Goal: Task Accomplishment & Management: Use online tool/utility

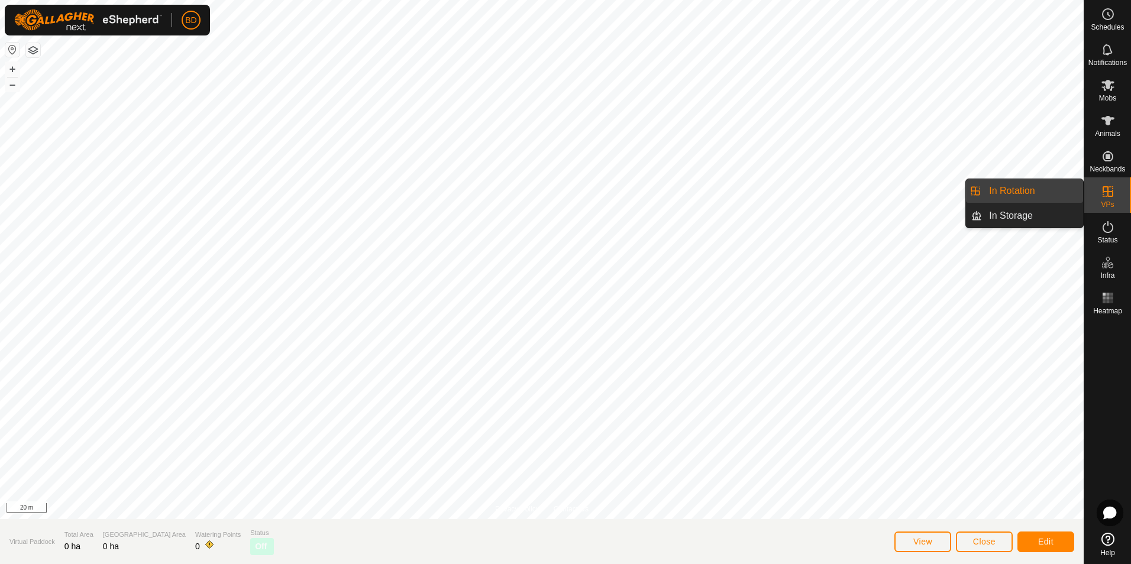
click at [1104, 199] on es-virtualpaddocks-svg-icon at bounding box center [1107, 191] width 21 height 19
click at [1024, 193] on link "In Rotation" at bounding box center [1032, 191] width 101 height 24
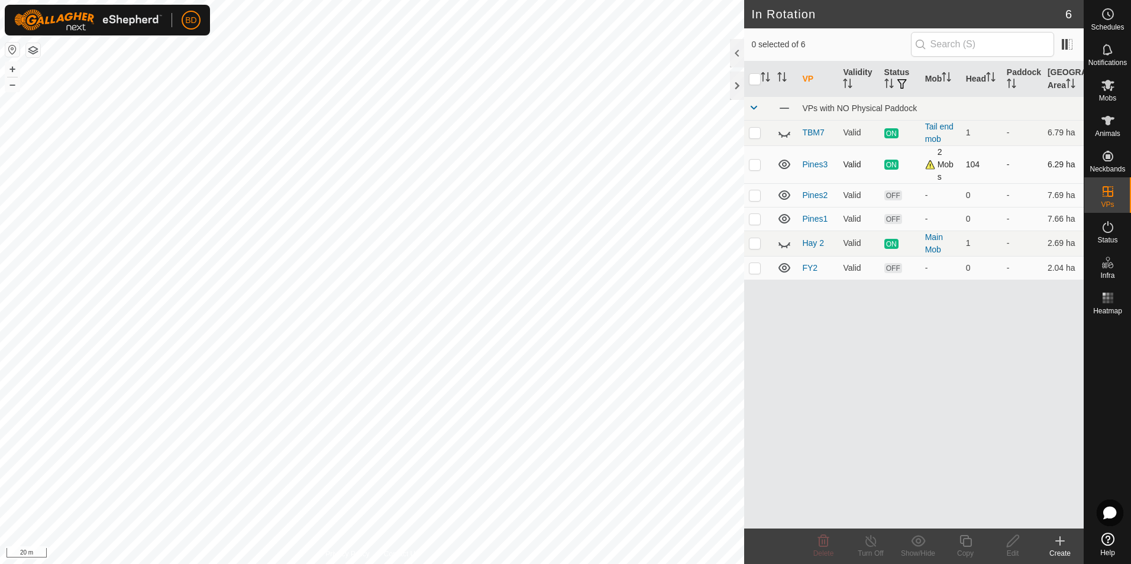
checkbox input "true"
click at [968, 543] on icon at bounding box center [965, 541] width 15 height 14
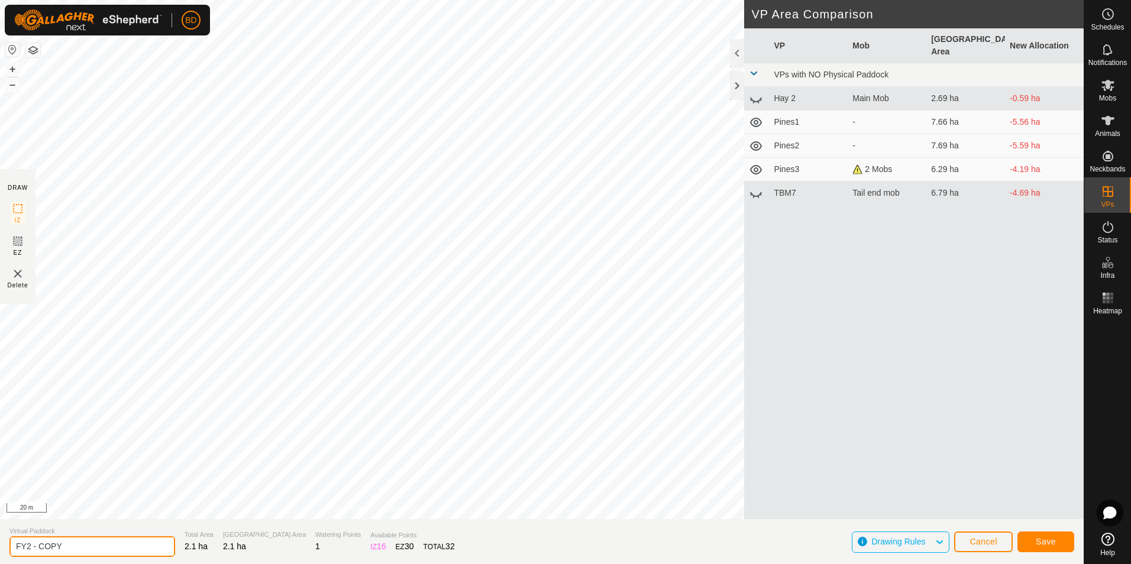
click at [76, 545] on input "FY2 - COPY" at bounding box center [92, 546] width 166 height 21
drag, startPoint x: 77, startPoint y: 545, endPoint x: 23, endPoint y: 546, distance: 53.8
click at [27, 547] on input "FY2 - COPY" at bounding box center [92, 546] width 166 height 21
type input "FY3"
click at [1044, 545] on span "Save" at bounding box center [1046, 541] width 20 height 9
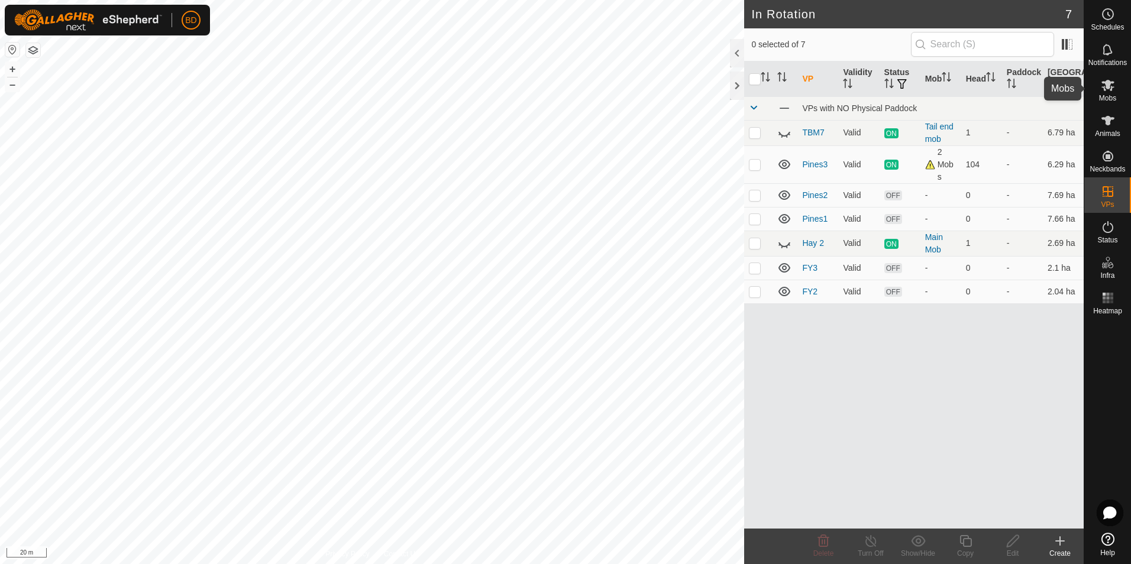
click at [1108, 93] on es-mob-svg-icon at bounding box center [1107, 85] width 21 height 19
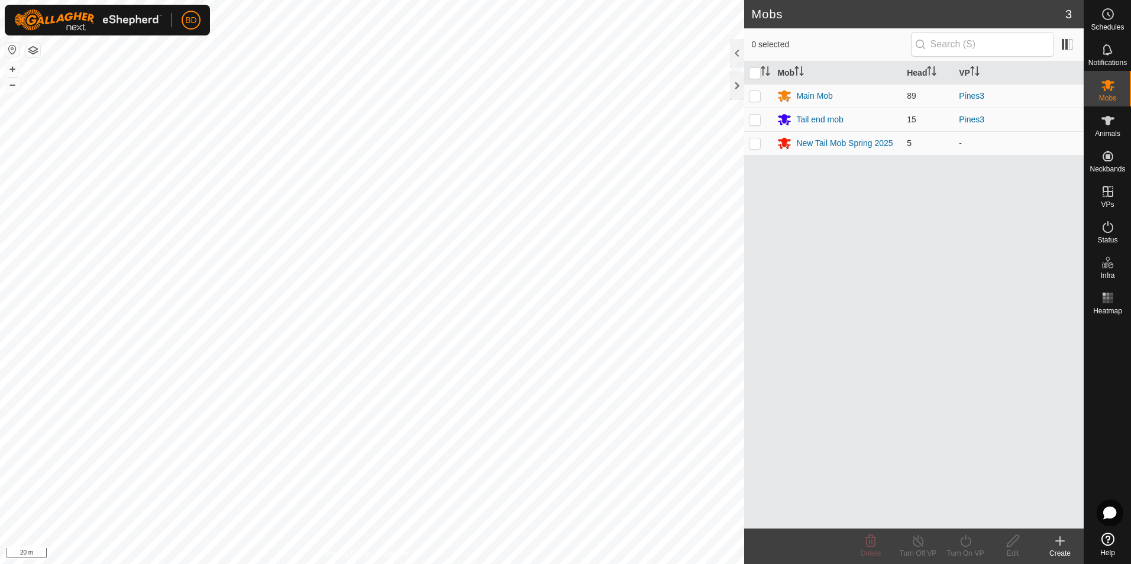
click at [753, 143] on p-checkbox at bounding box center [755, 142] width 12 height 9
checkbox input "true"
click at [972, 546] on icon at bounding box center [965, 541] width 15 height 14
click at [975, 516] on link "Now" at bounding box center [1000, 515] width 117 height 24
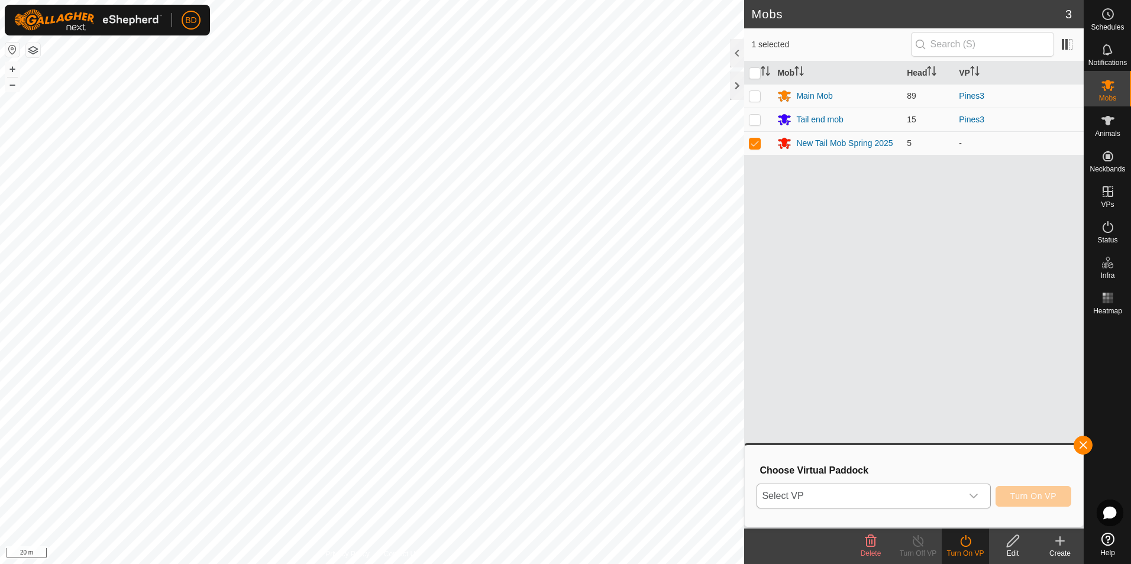
click at [973, 497] on icon "dropdown trigger" at bounding box center [973, 495] width 9 height 9
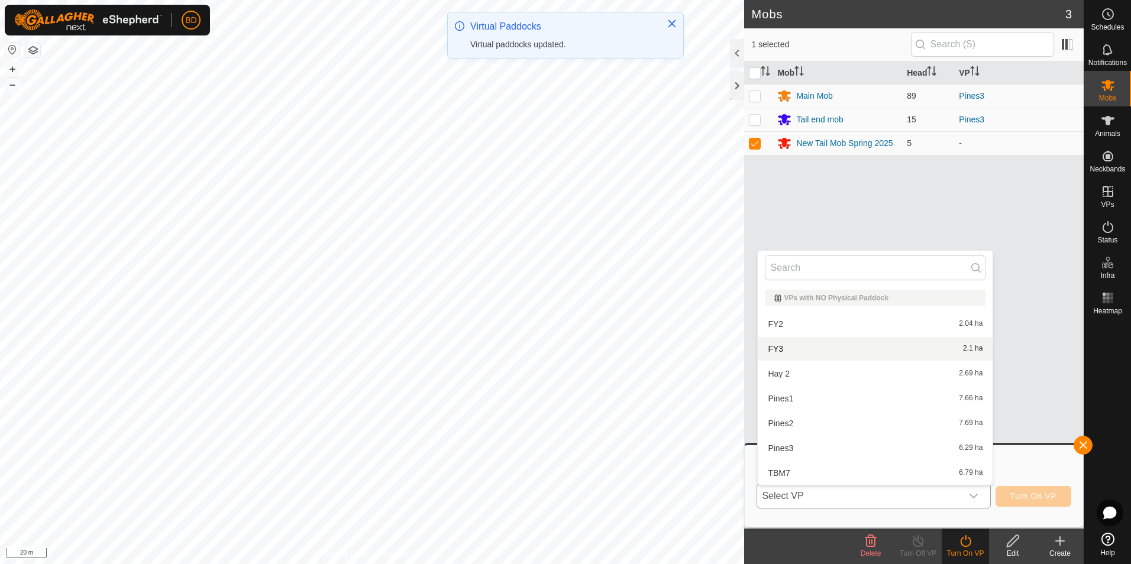
click at [811, 347] on li "FY3 2.1 ha" at bounding box center [875, 349] width 235 height 24
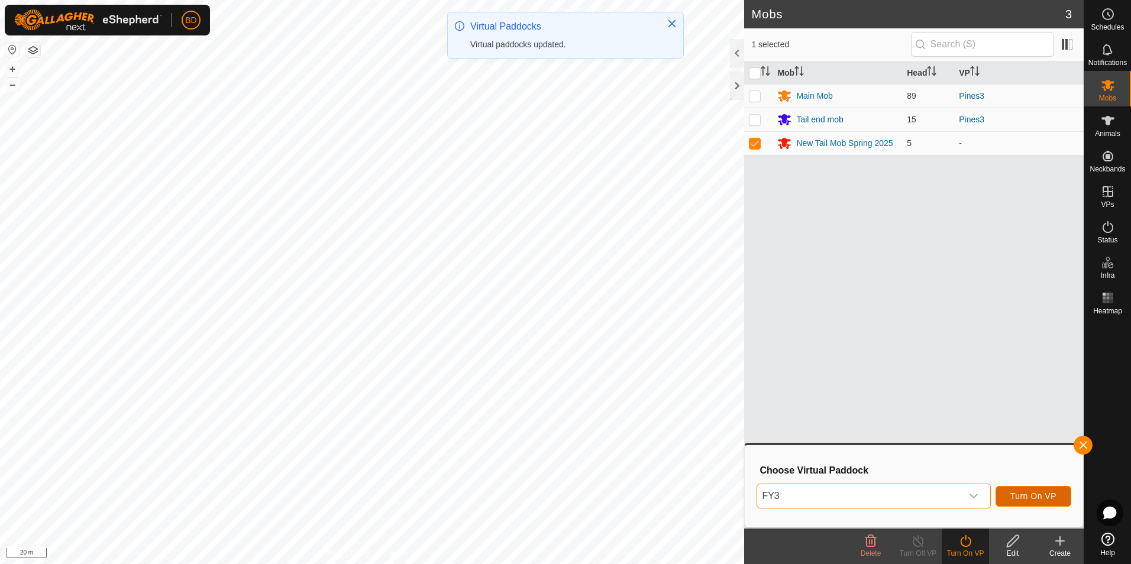
click at [1055, 493] on span "Turn On VP" at bounding box center [1033, 495] width 46 height 9
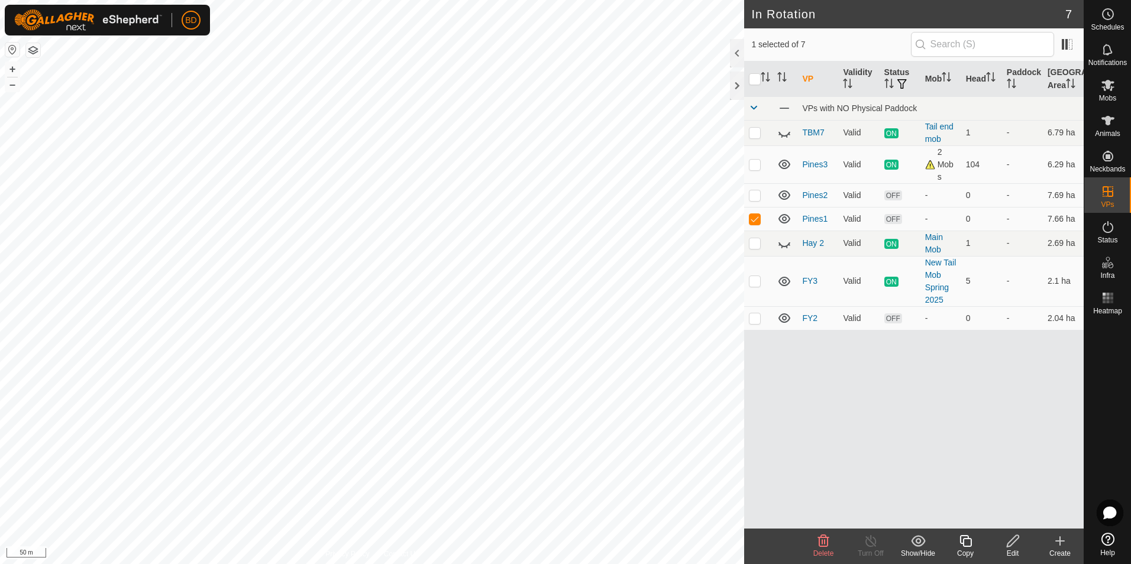
click at [823, 546] on icon at bounding box center [823, 541] width 11 height 12
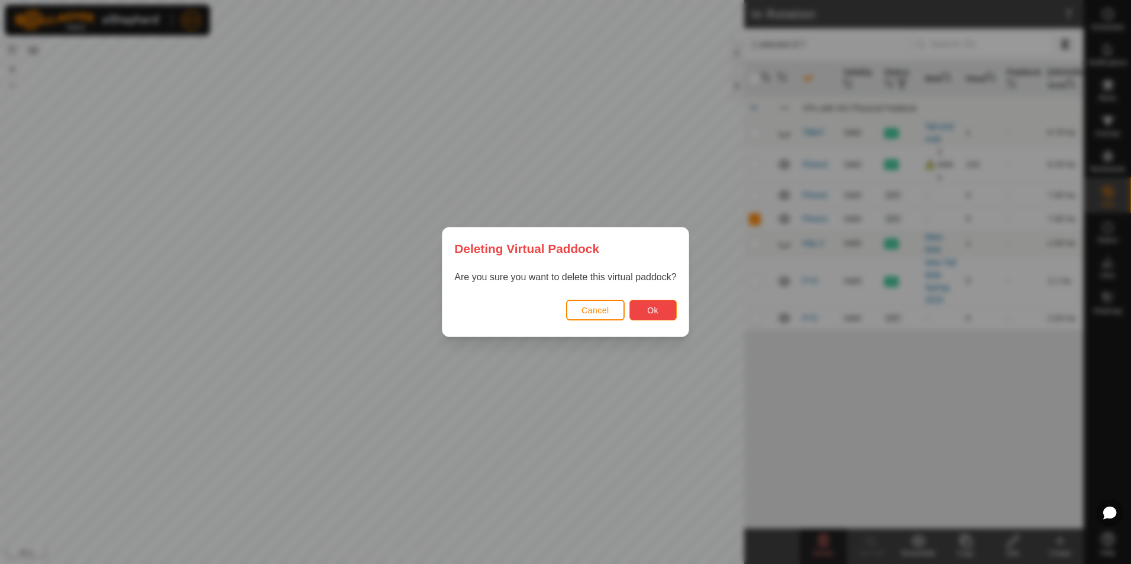
click at [649, 312] on span "Ok" at bounding box center [652, 310] width 11 height 9
checkbox input "false"
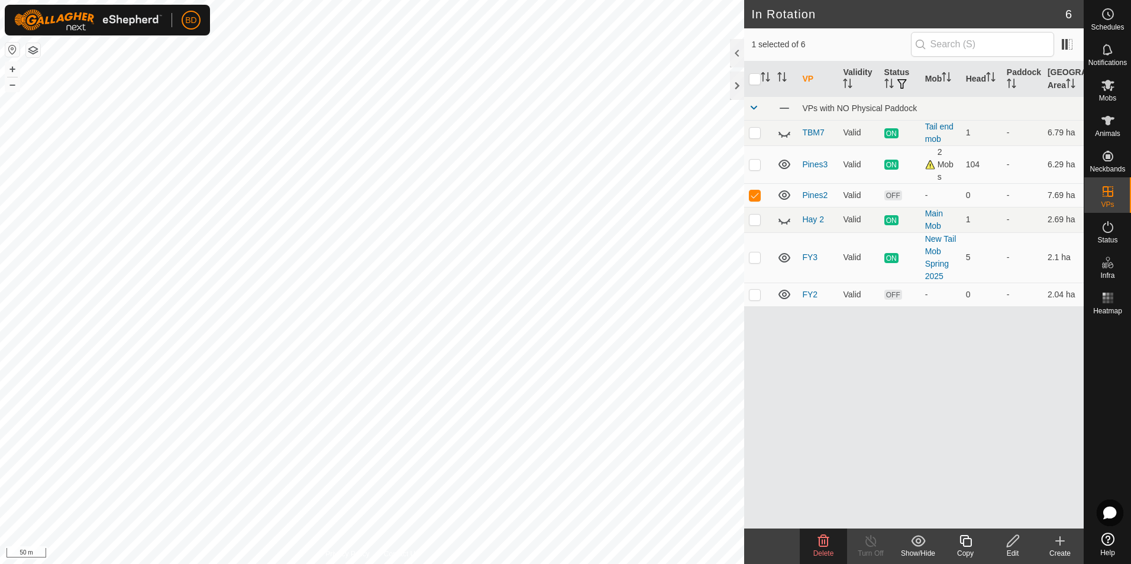
click at [824, 545] on icon at bounding box center [823, 541] width 14 height 14
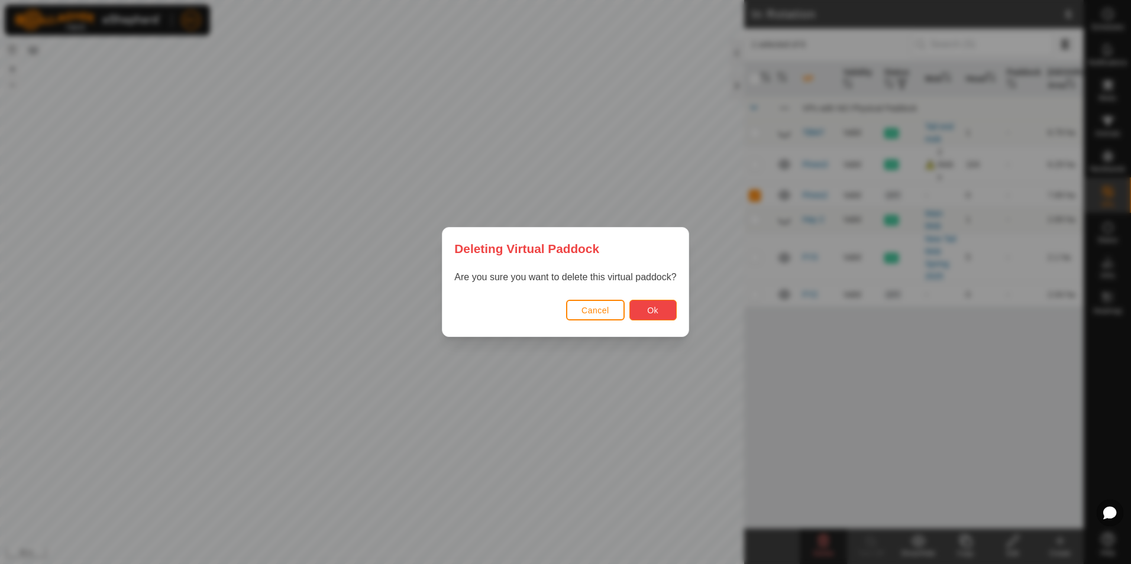
click at [660, 310] on button "Ok" at bounding box center [652, 310] width 47 height 21
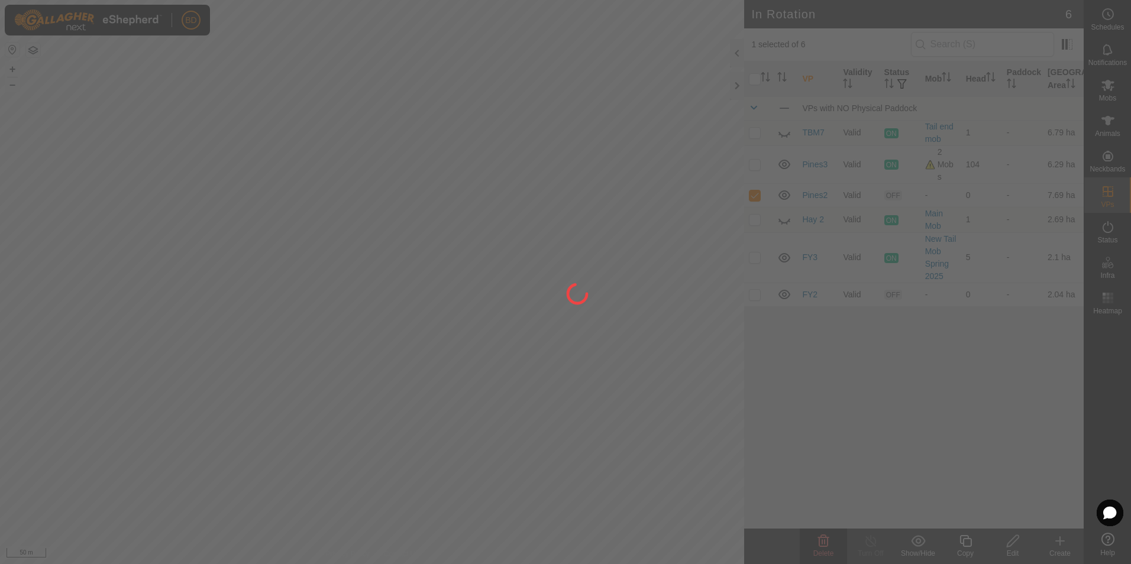
checkbox input "false"
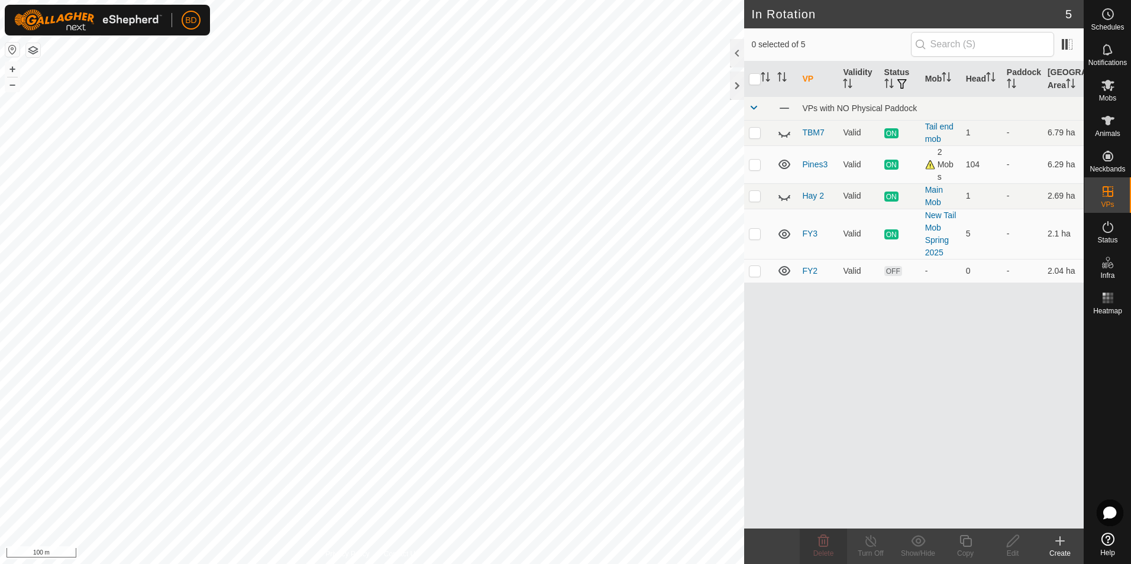
checkbox input "true"
click at [961, 541] on icon at bounding box center [965, 541] width 15 height 14
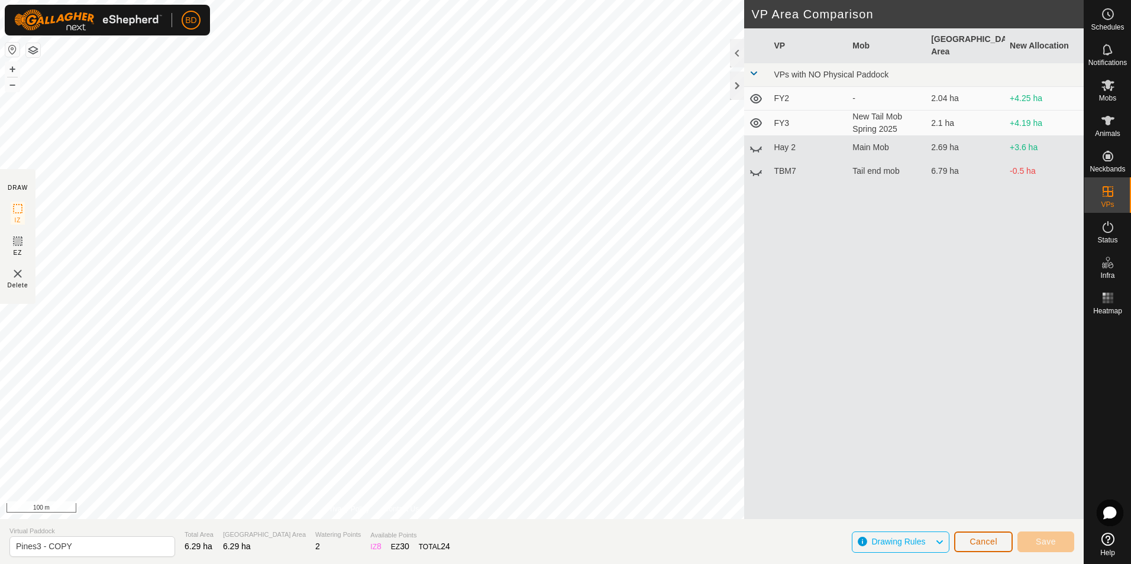
click at [1000, 543] on button "Cancel" at bounding box center [983, 542] width 59 height 21
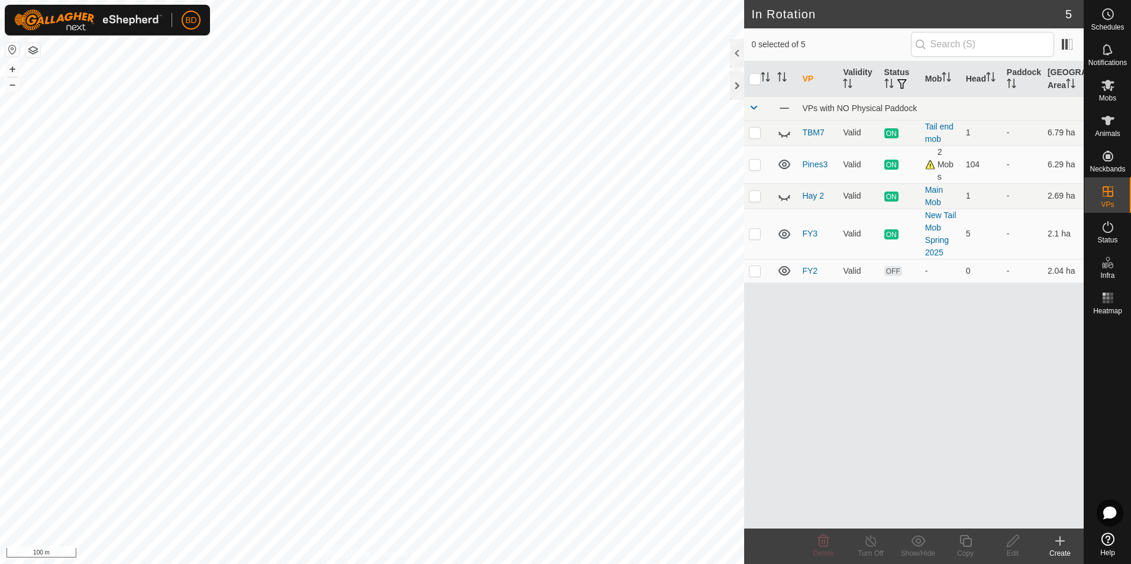
click at [1059, 546] on icon at bounding box center [1060, 541] width 14 height 14
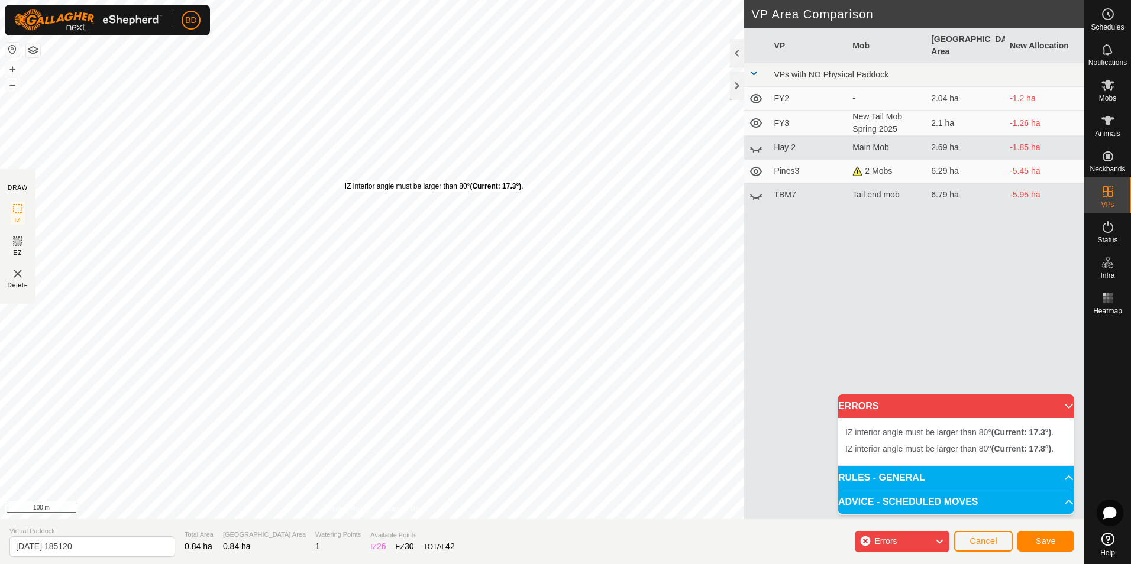
click at [345, 181] on div "IZ interior angle must be larger than 80° (Current: 17.3°) . + – ⇧ i 100 m" at bounding box center [372, 259] width 744 height 519
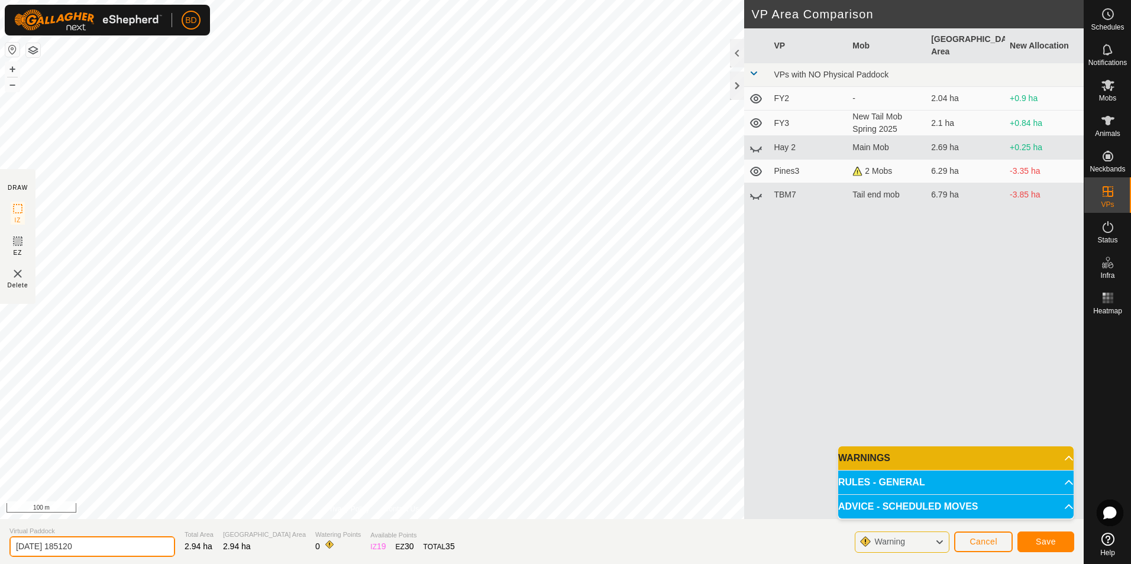
click at [96, 546] on input "[DATE] 185120" at bounding box center [92, 546] width 166 height 21
drag, startPoint x: 15, startPoint y: 539, endPoint x: -2, endPoint y: 535, distance: 17.6
click at [0, 535] on html "BD Schedules Notifications Mobs Animals Neckbands VPs Status Infra Heatmap Help…" at bounding box center [565, 282] width 1131 height 564
type input "Pines4"
click at [1039, 539] on span "Save" at bounding box center [1046, 541] width 20 height 9
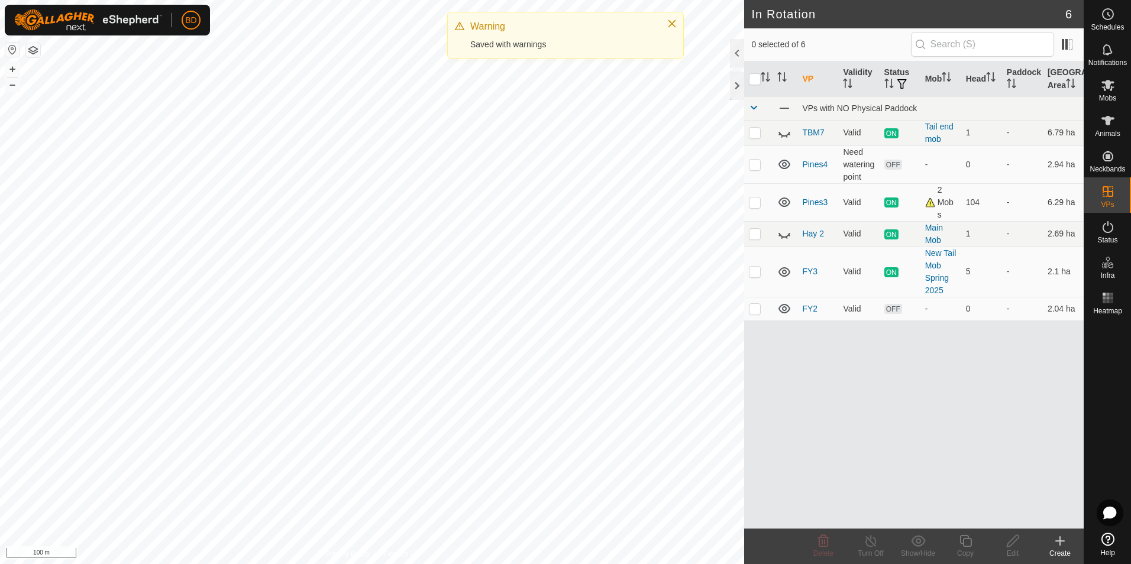
checkbox input "true"
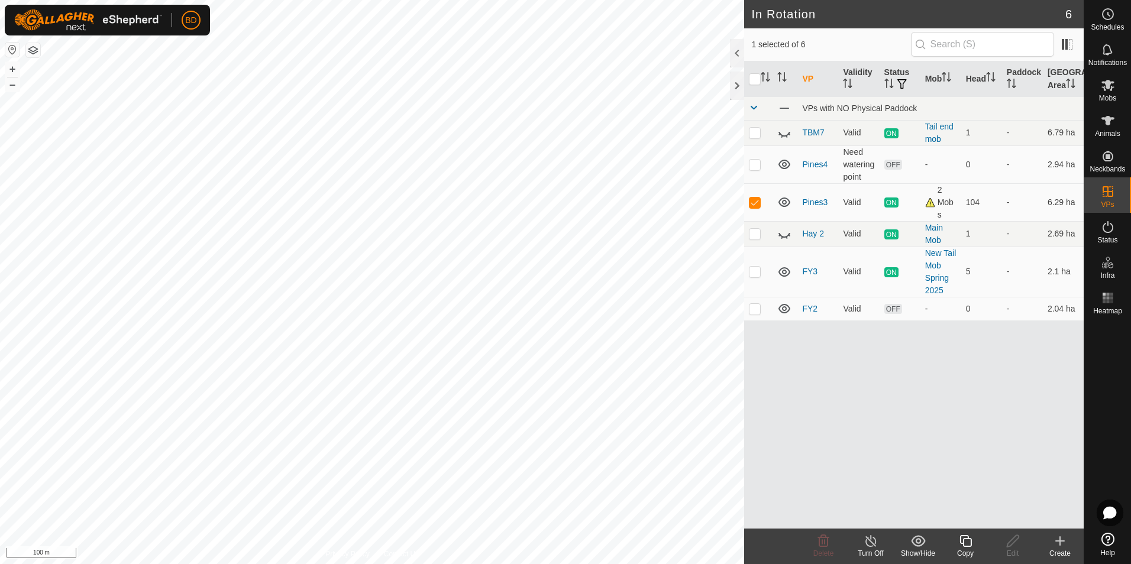
click at [871, 543] on icon at bounding box center [870, 541] width 15 height 14
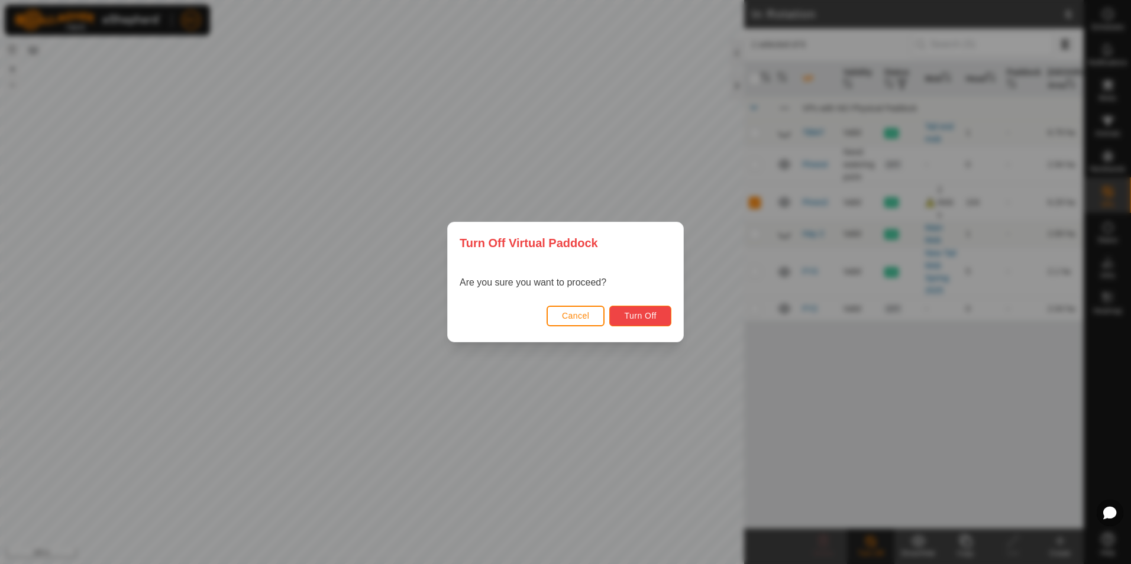
click at [635, 311] on span "Turn Off" at bounding box center [640, 315] width 33 height 9
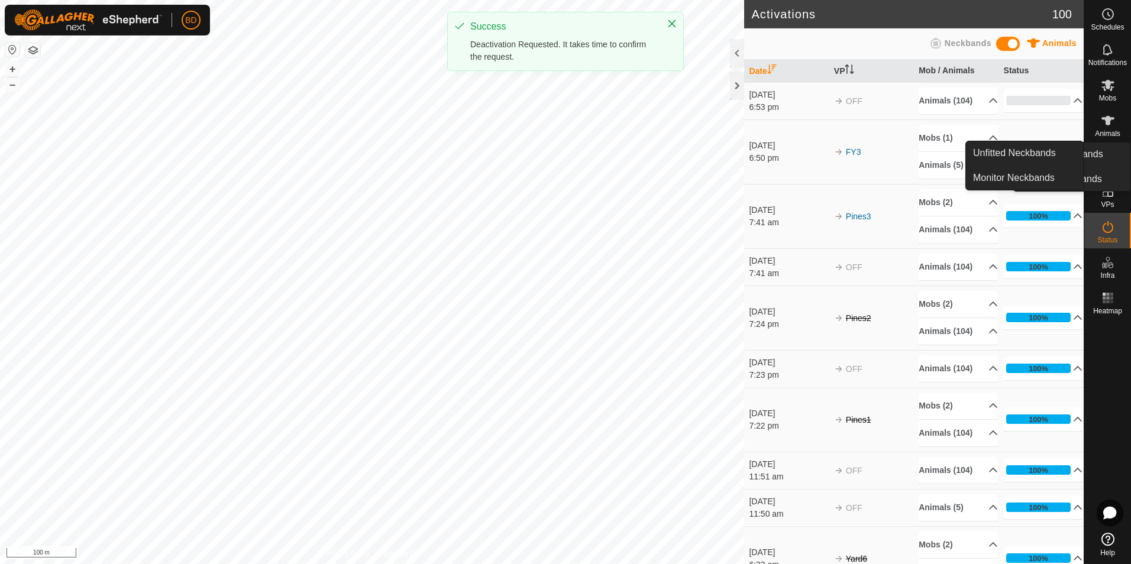
click at [1111, 89] on icon at bounding box center [1107, 85] width 13 height 11
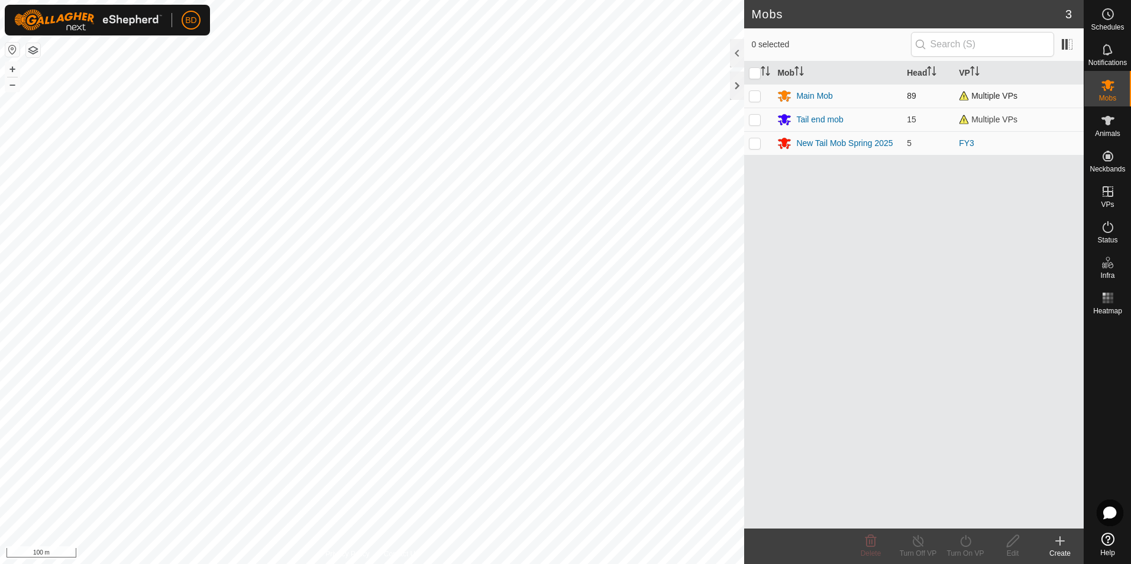
click at [756, 99] on p-checkbox at bounding box center [755, 95] width 12 height 9
checkbox input "true"
click at [757, 119] on p-checkbox at bounding box center [755, 119] width 12 height 9
checkbox input "true"
click at [964, 542] on icon at bounding box center [965, 541] width 15 height 14
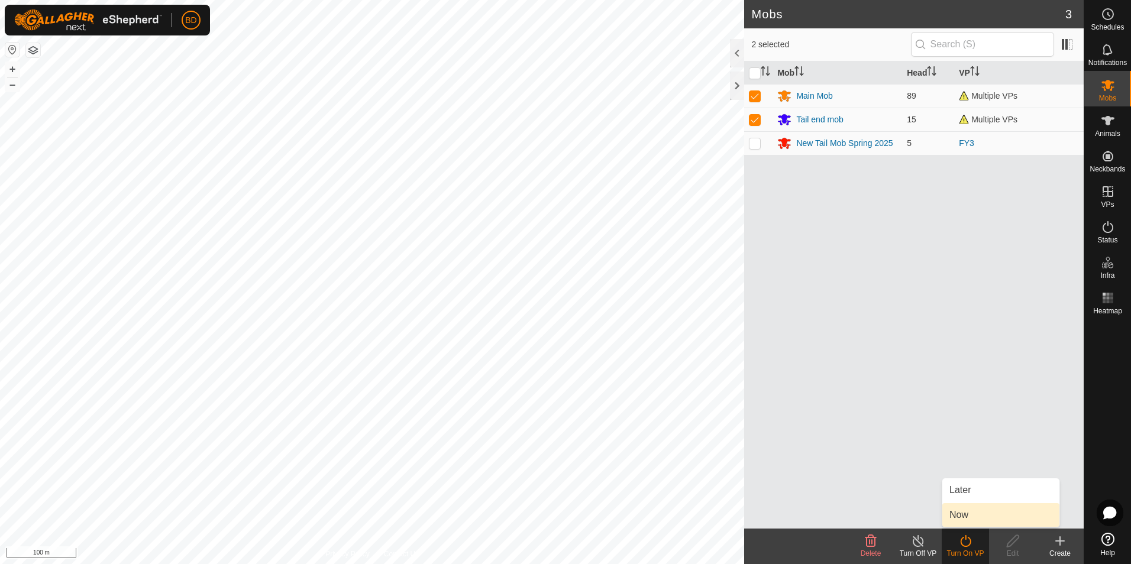
click at [963, 520] on link "Now" at bounding box center [1000, 515] width 117 height 24
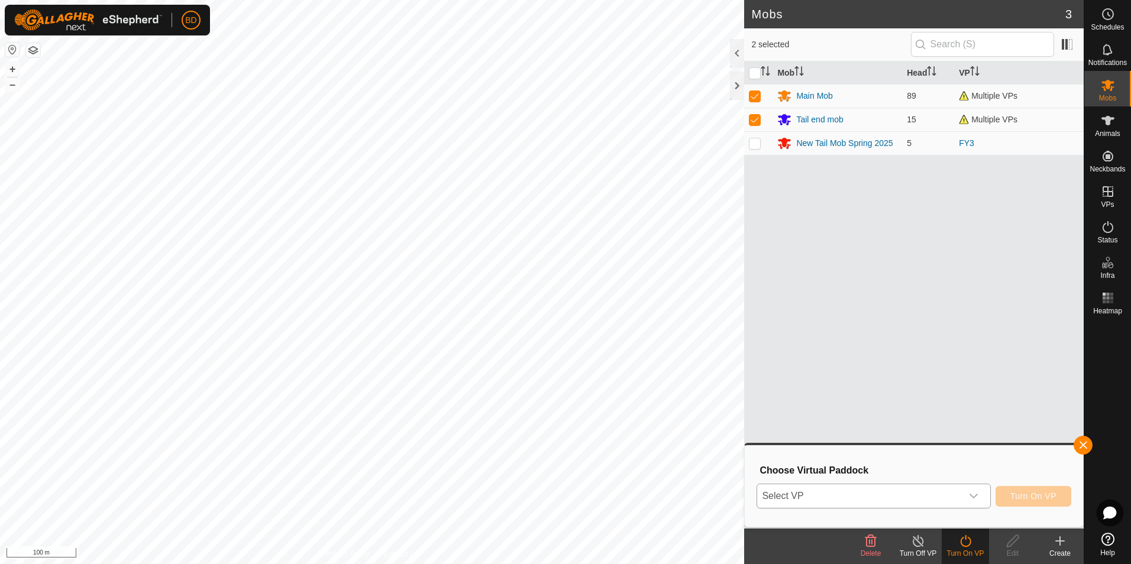
drag, startPoint x: 978, startPoint y: 496, endPoint x: 948, endPoint y: 494, distance: 30.2
click at [975, 496] on icon "dropdown trigger" at bounding box center [973, 495] width 9 height 9
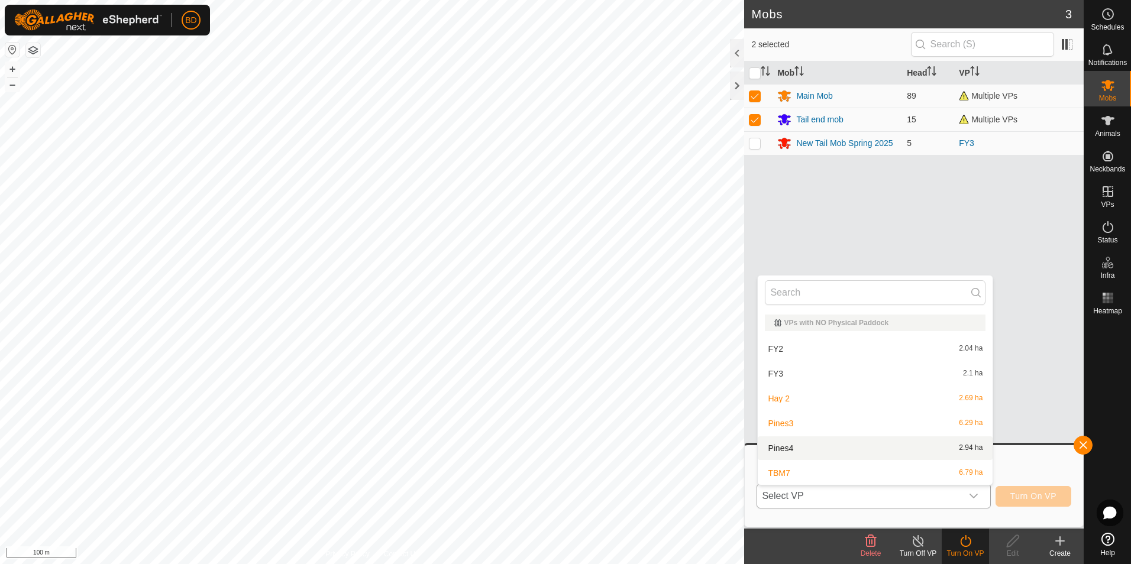
click at [791, 444] on li "Pines4 2.94 ha" at bounding box center [875, 448] width 235 height 24
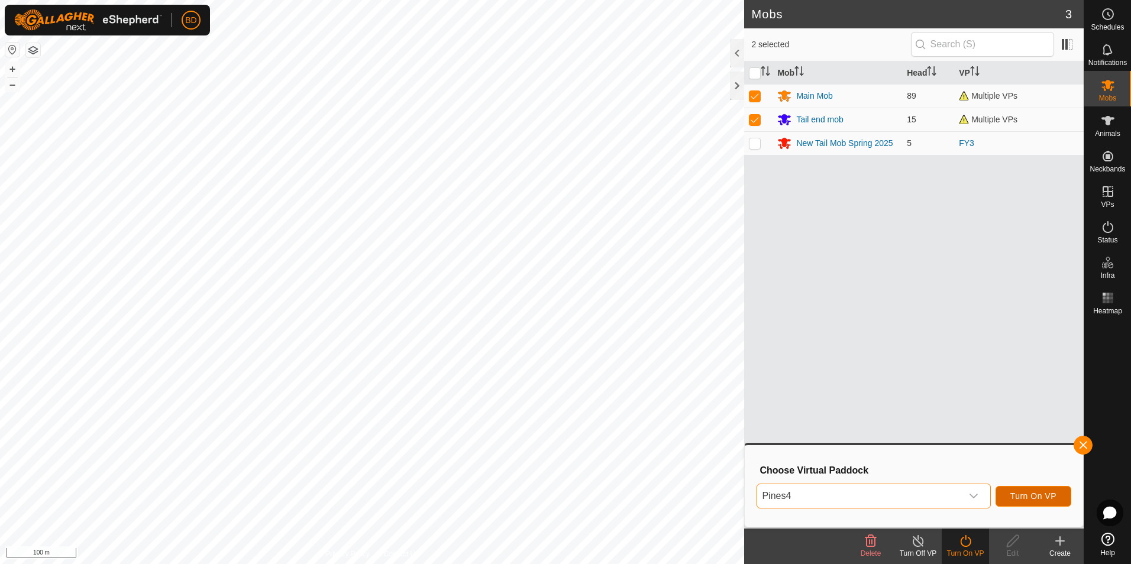
click at [1042, 498] on span "Turn On VP" at bounding box center [1033, 495] width 46 height 9
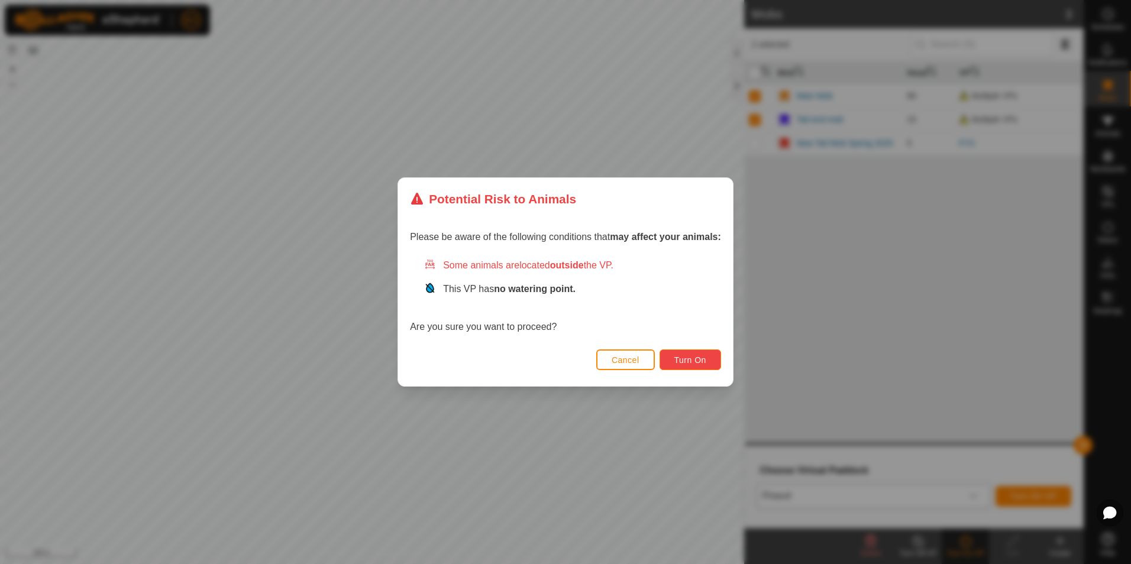
click at [700, 358] on span "Turn On" at bounding box center [690, 359] width 32 height 9
